Goal: Go to known website: Access a specific website the user already knows

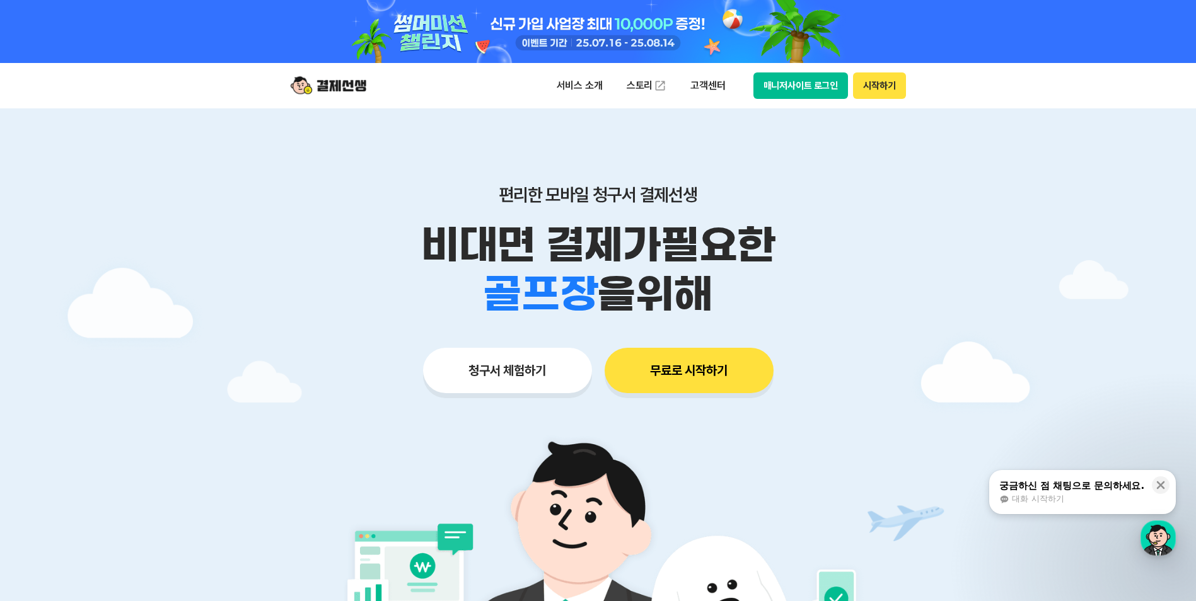
click at [792, 88] on button "매니저사이트 로그인" at bounding box center [800, 85] width 95 height 26
click at [1161, 487] on icon at bounding box center [1160, 485] width 13 height 13
drag, startPoint x: 788, startPoint y: 99, endPoint x: 792, endPoint y: 86, distance: 13.6
click at [791, 90] on div "서비스 소개 스토리 고객센터 매니저사이트 로그인 시작하기" at bounding box center [597, 85] width 645 height 45
click at [792, 84] on button "매니저사이트 로그인" at bounding box center [800, 85] width 95 height 26
